Goal: Task Accomplishment & Management: Complete application form

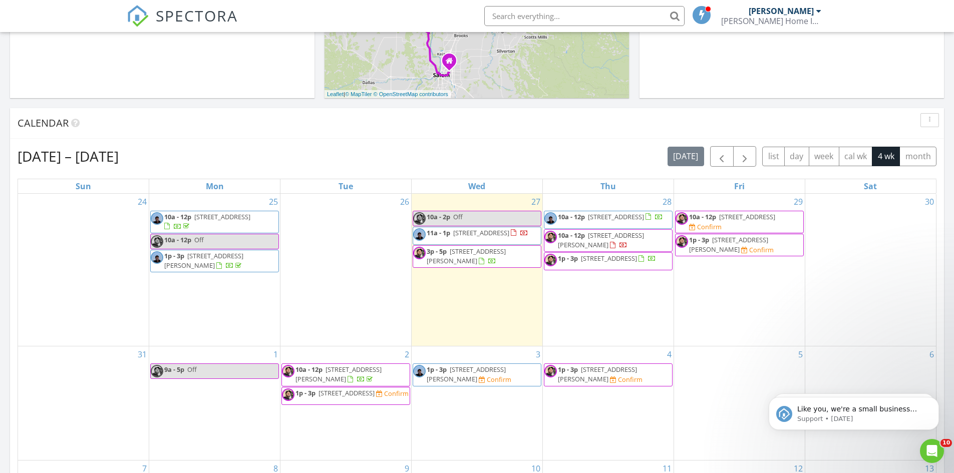
scroll to position [401, 0]
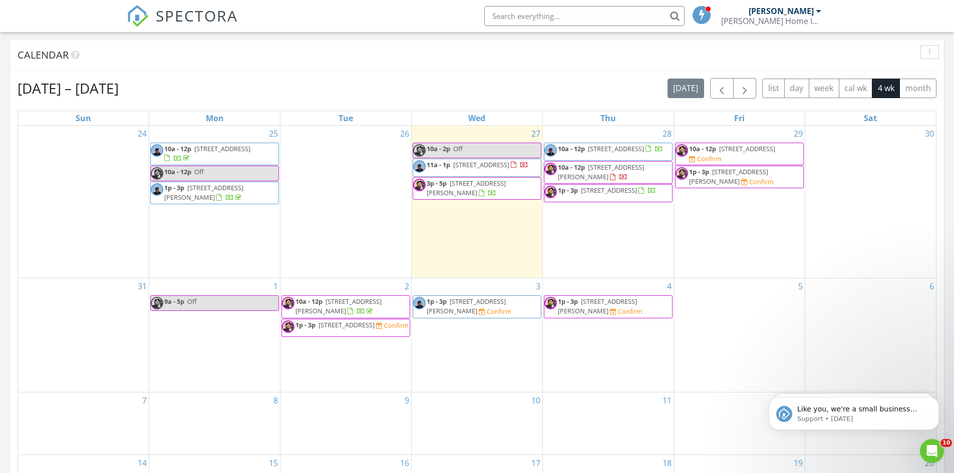
click at [475, 352] on div "3 1p - 3p 4203 SE Harvey St, Milwaukie 97222 Confirm" at bounding box center [477, 335] width 131 height 114
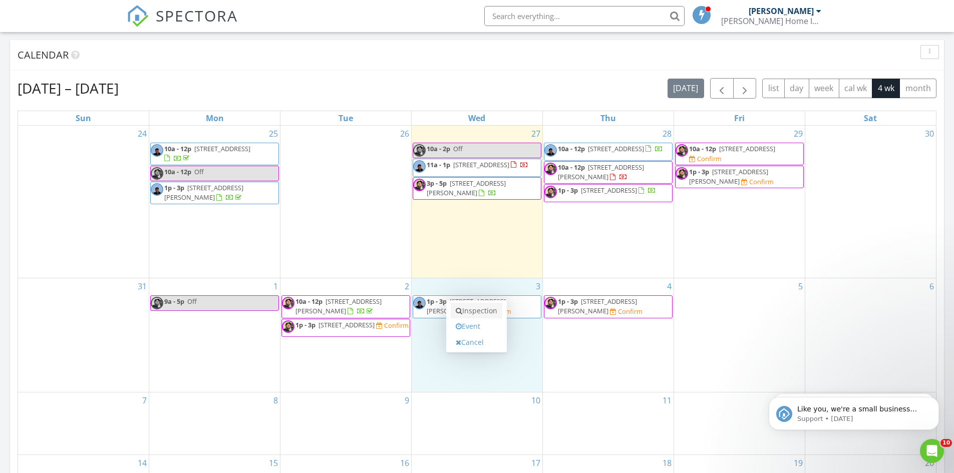
click at [480, 314] on link "Inspection" at bounding box center [477, 311] width 52 height 16
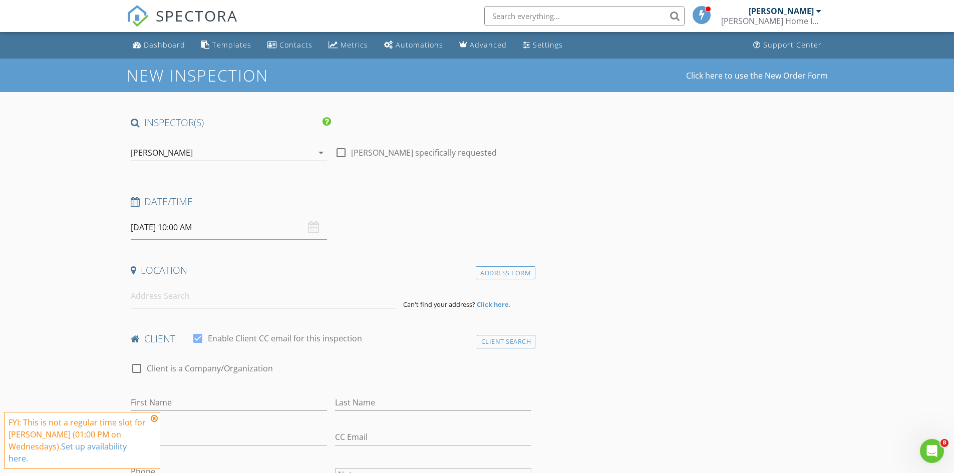
click at [209, 150] on div "[PERSON_NAME]" at bounding box center [222, 153] width 182 height 16
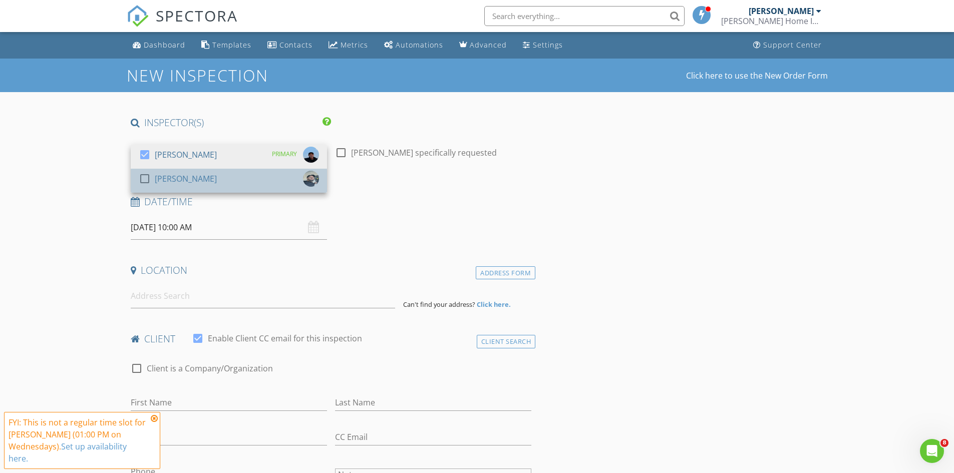
click at [197, 179] on div "[PERSON_NAME]" at bounding box center [186, 179] width 62 height 16
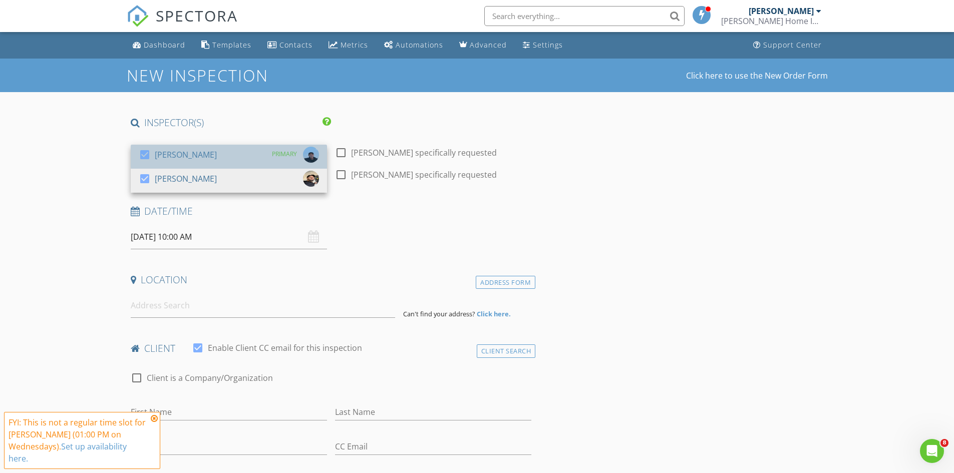
click at [201, 155] on div "check_box Stan Frisbie PRIMARY" at bounding box center [229, 157] width 180 height 20
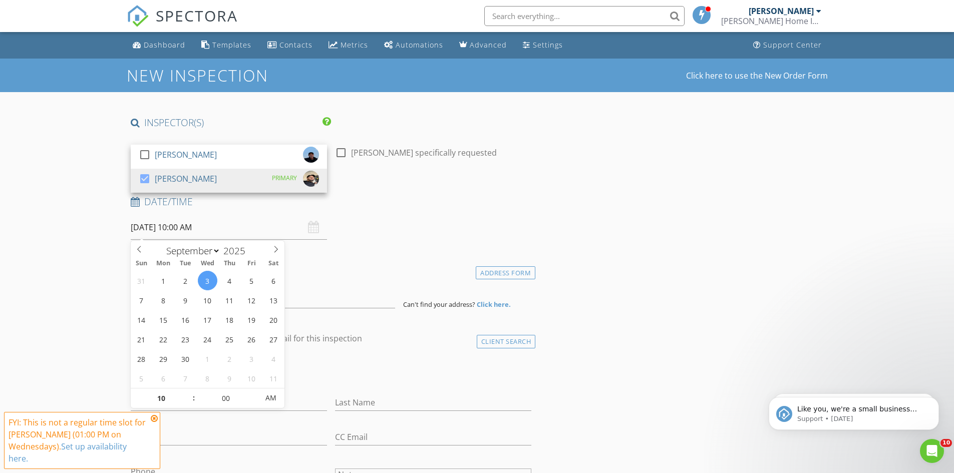
click at [218, 231] on input "09/03/2025 10:00 AM" at bounding box center [229, 227] width 196 height 25
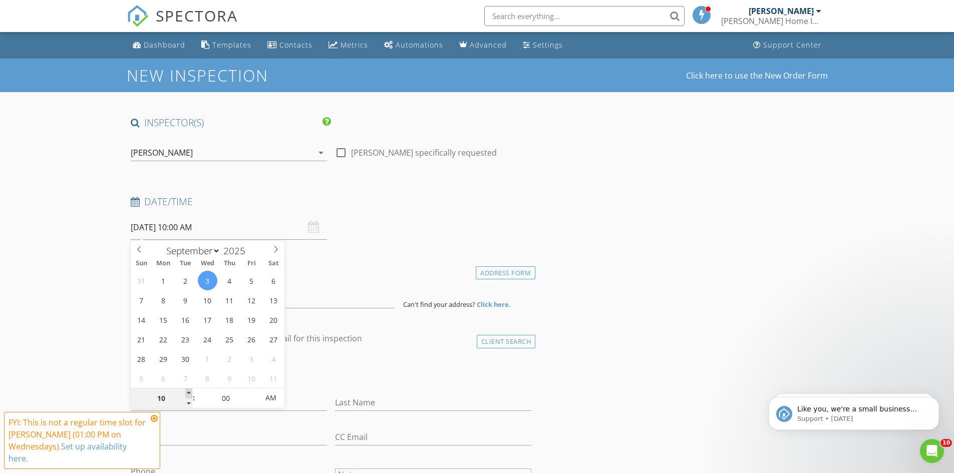
type input "11"
type input "09/03/2025 11:00 AM"
click at [187, 394] on span at bounding box center [188, 394] width 7 height 10
type input "12"
type input "09/03/2025 12:00 PM"
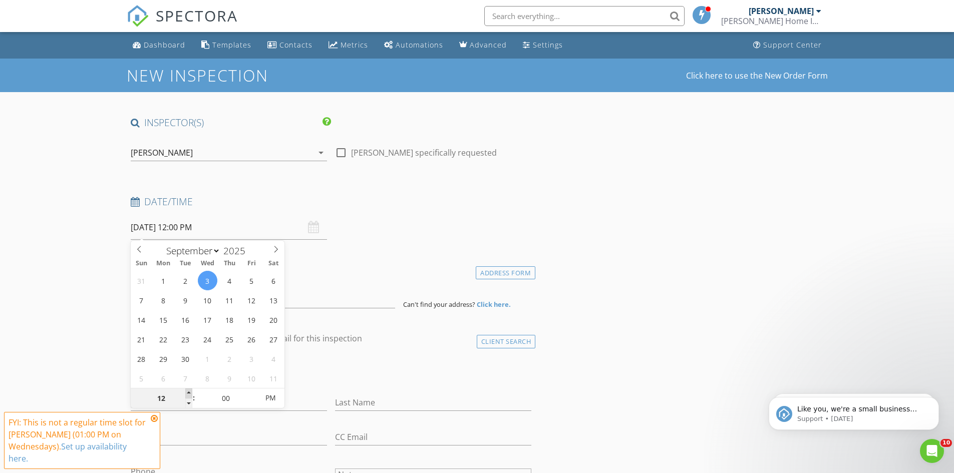
click at [187, 394] on span at bounding box center [188, 394] width 7 height 10
type input "01"
type input "09/03/2025 1:00 PM"
click at [187, 394] on span at bounding box center [188, 394] width 7 height 10
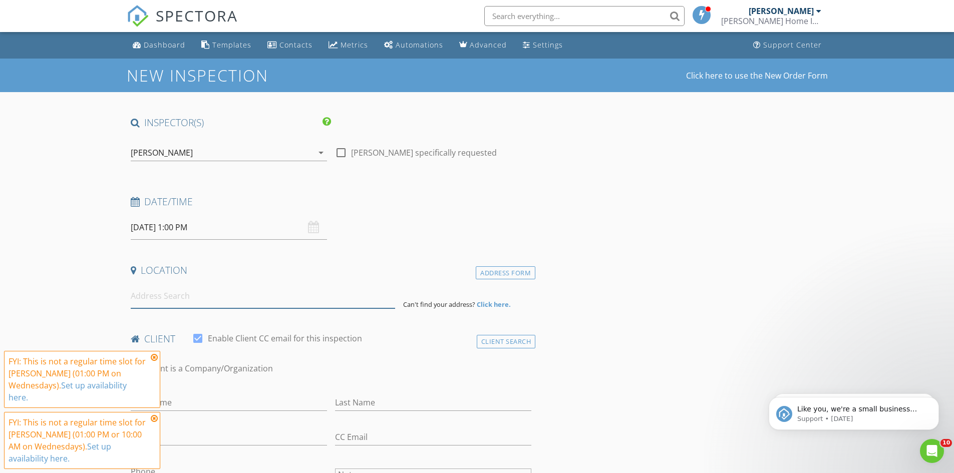
click at [183, 297] on input at bounding box center [263, 296] width 264 height 25
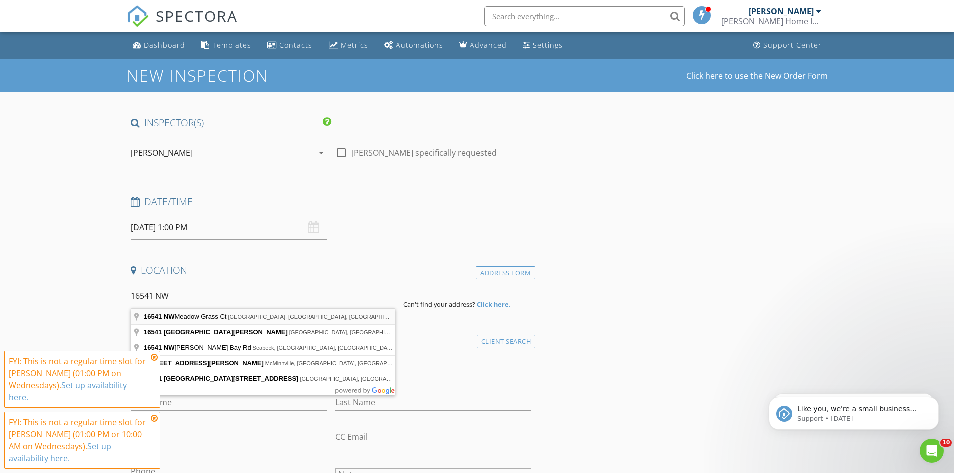
type input "16541 NW Meadow Grass Ct, Beaverton, OR, USA"
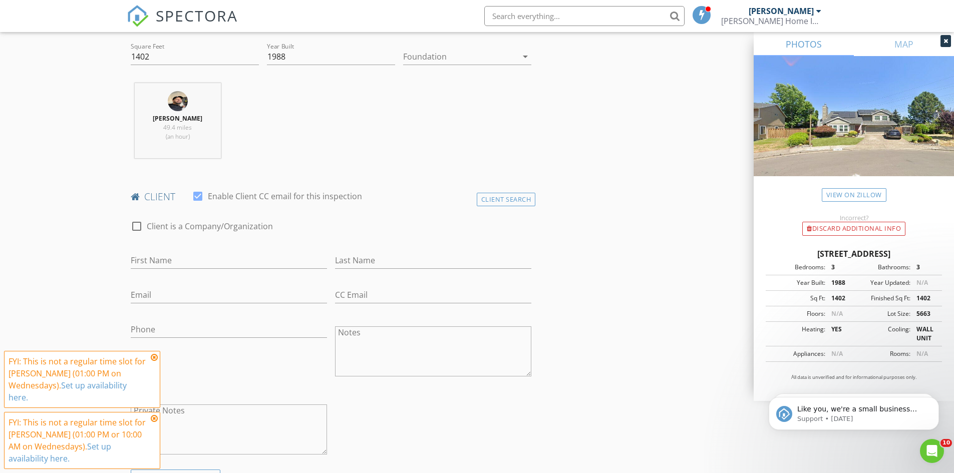
scroll to position [350, 0]
click at [191, 256] on input "First Name" at bounding box center [229, 257] width 196 height 17
type input "Christa Ritt"
click at [184, 298] on input "Email" at bounding box center [229, 291] width 196 height 17
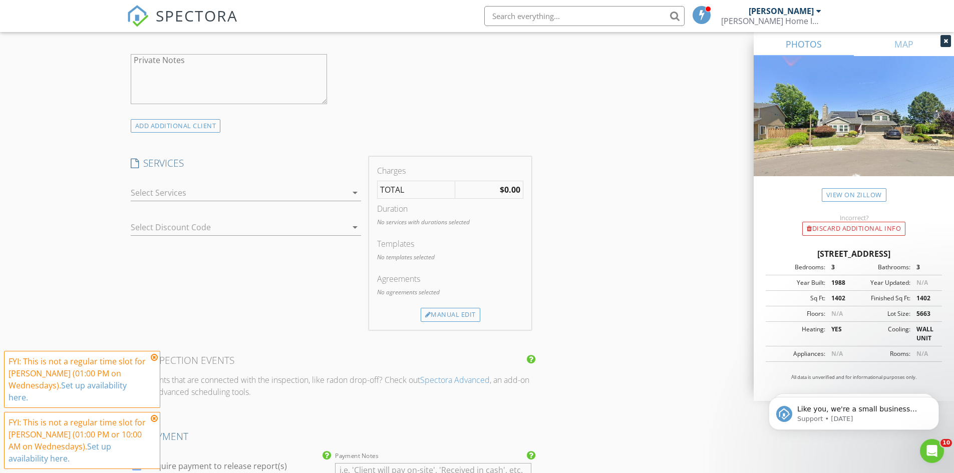
scroll to position [701, 0]
type input "christa.ritt@gmail.com"
click at [183, 189] on div at bounding box center [239, 189] width 216 height 16
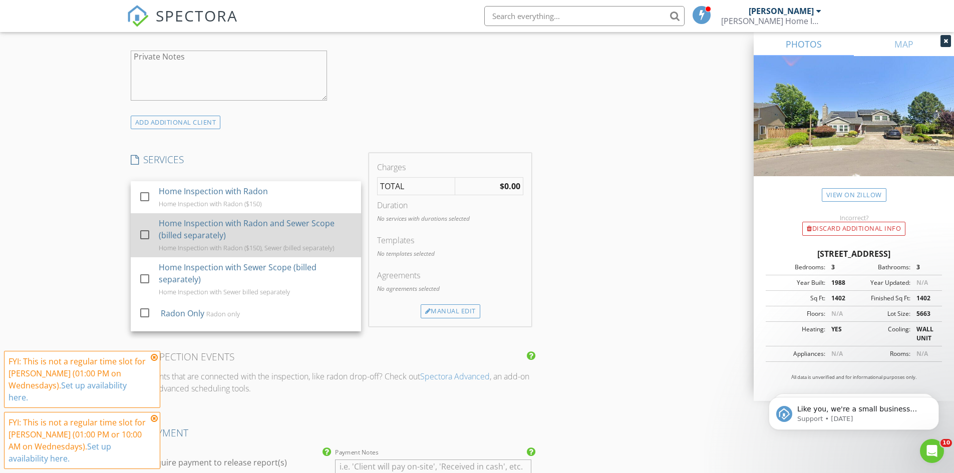
click at [227, 222] on div "Home Inspection with Radon and Sewer Scope (billed separately)" at bounding box center [256, 229] width 194 height 24
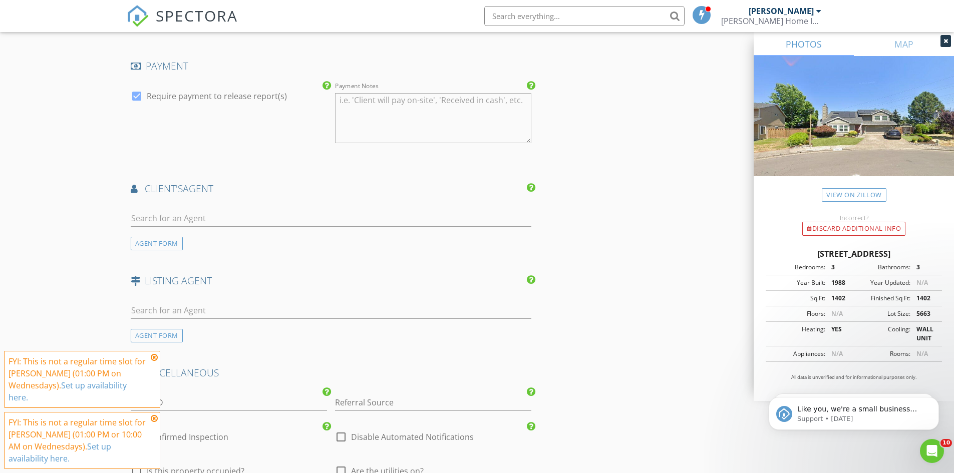
scroll to position [1101, 0]
click at [186, 213] on input "text" at bounding box center [331, 216] width 401 height 17
type input "kylie"
click at [192, 238] on div "Kylie Haren" at bounding box center [190, 238] width 62 height 12
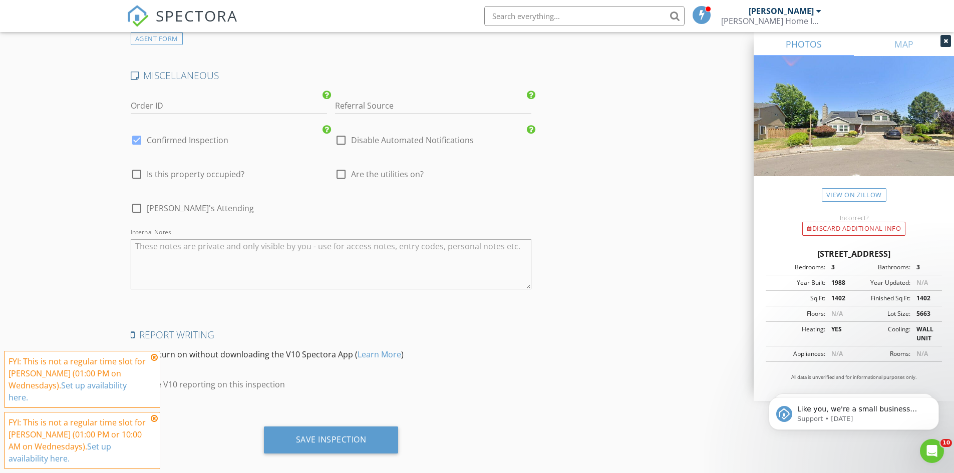
scroll to position [1636, 0]
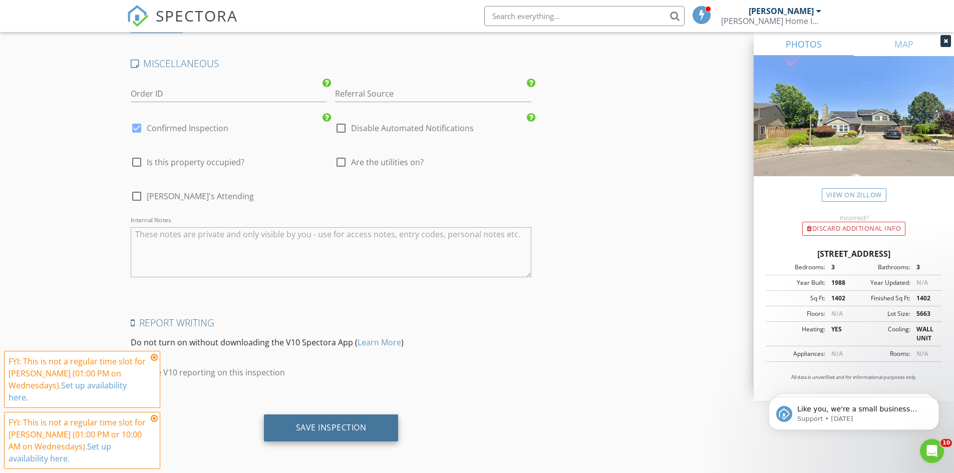
click at [340, 432] on div "Save Inspection" at bounding box center [331, 428] width 71 height 10
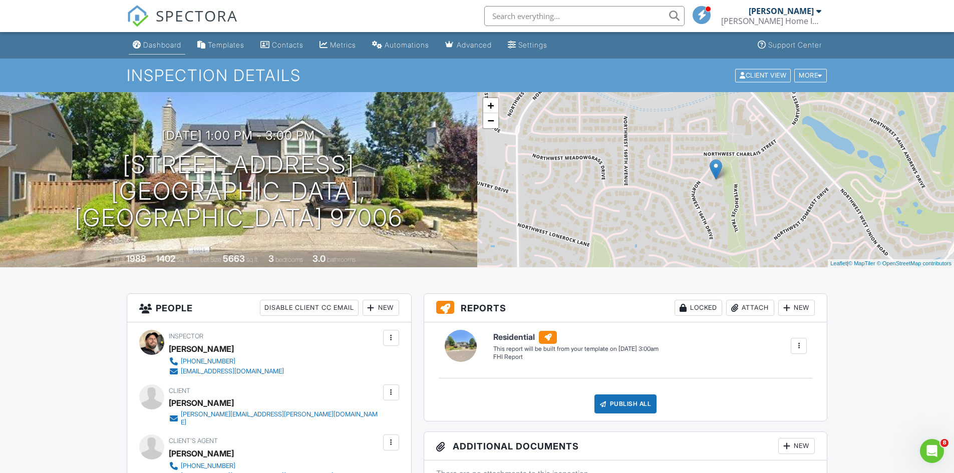
click at [157, 46] on div "Dashboard" at bounding box center [162, 45] width 38 height 9
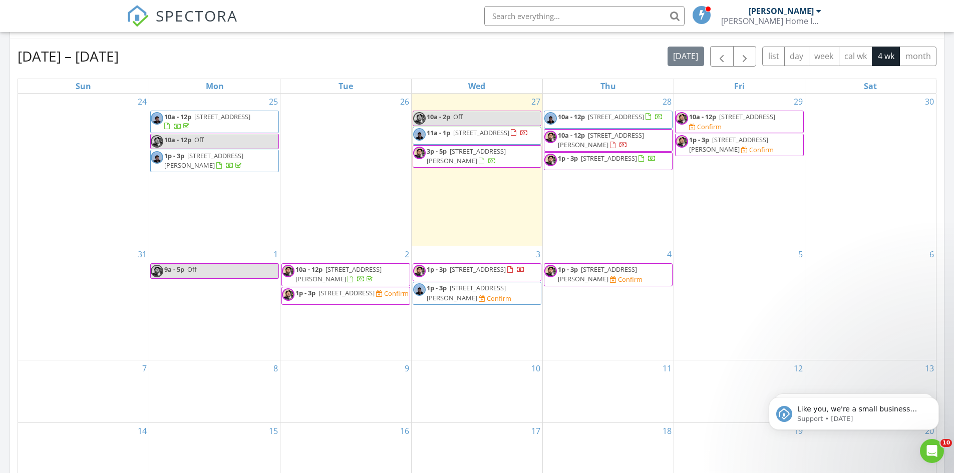
scroll to position [451, 0]
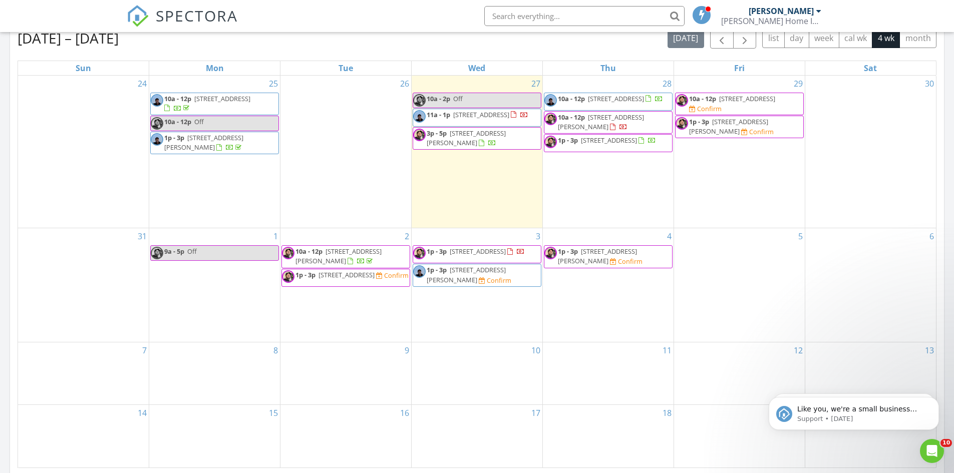
click at [506, 285] on span "1p - 3p 4203 SE Harvey St, Milwaukie 97222 Confirm" at bounding box center [477, 275] width 128 height 20
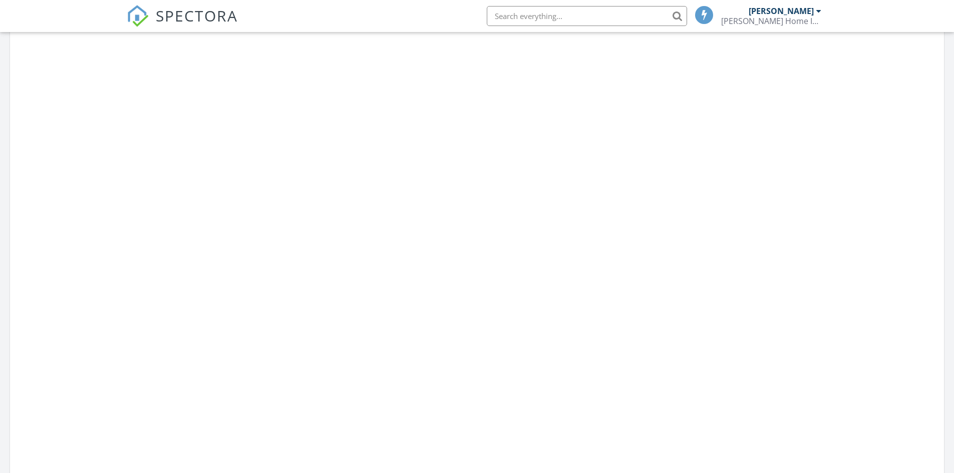
scroll to position [927, 969]
